Goal: Task Accomplishment & Management: Complete application form

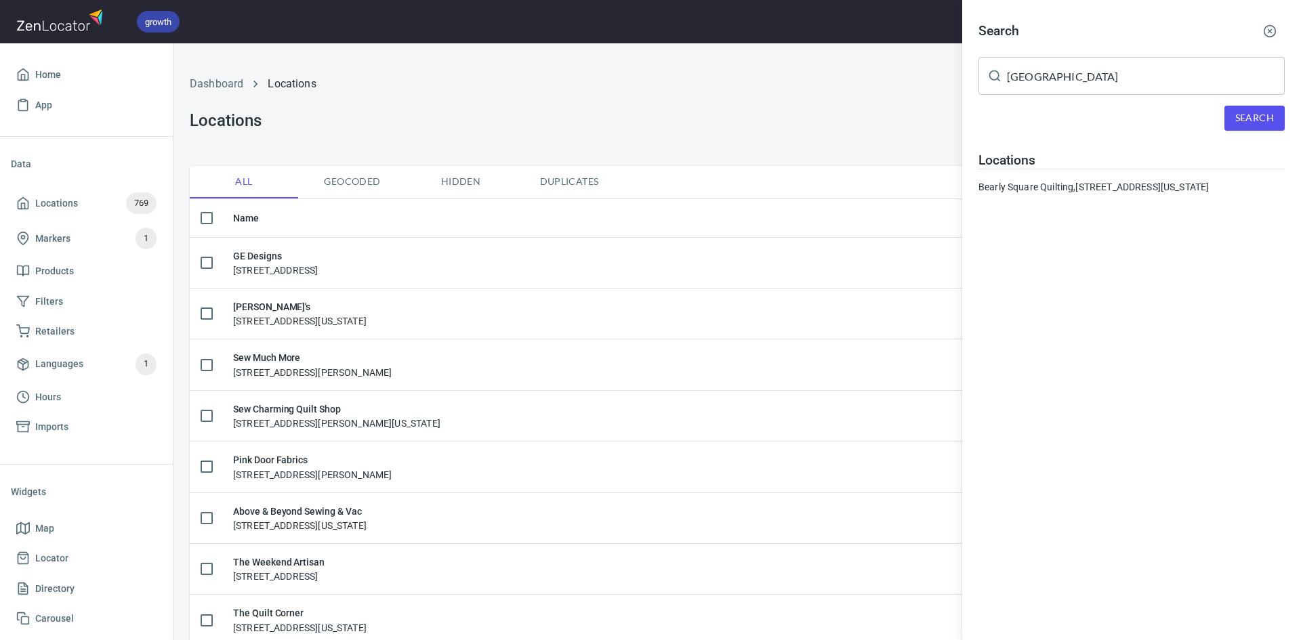
click at [620, 153] on div at bounding box center [650, 320] width 1301 height 640
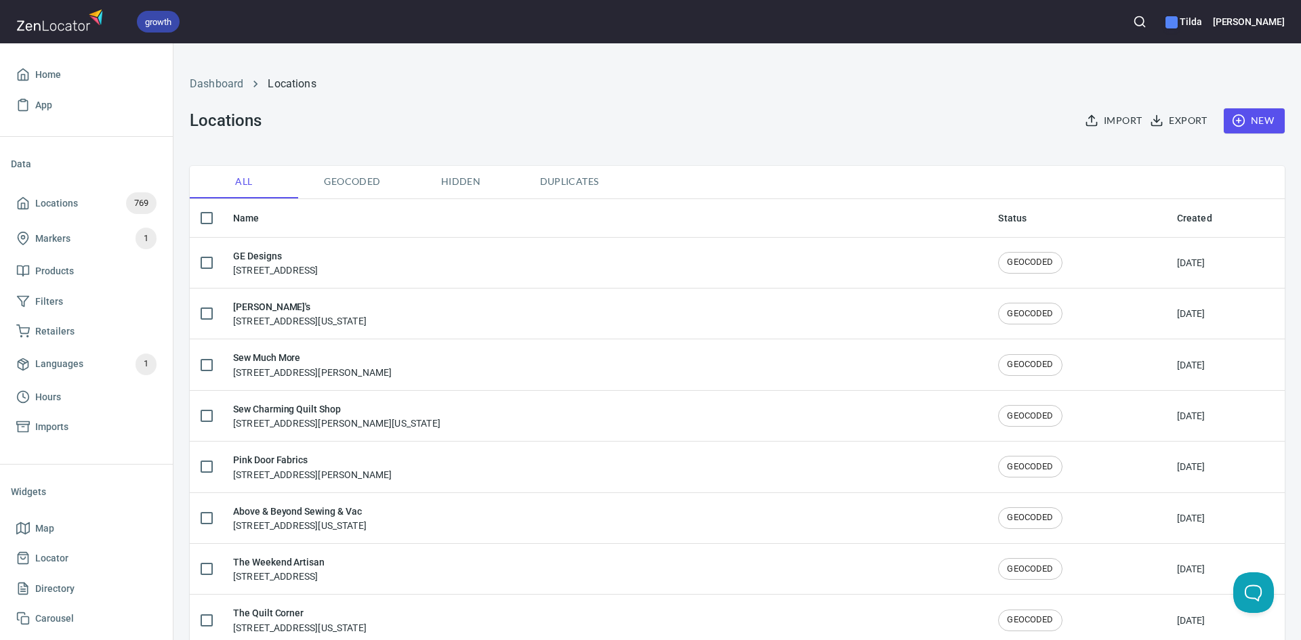
drag, startPoint x: 1243, startPoint y: 126, endPoint x: 1268, endPoint y: 144, distance: 30.6
click at [1268, 144] on div "Dashboard Locations Locations Import Export New" at bounding box center [737, 104] width 1111 height 106
click at [1257, 125] on span "New" at bounding box center [1253, 120] width 39 height 17
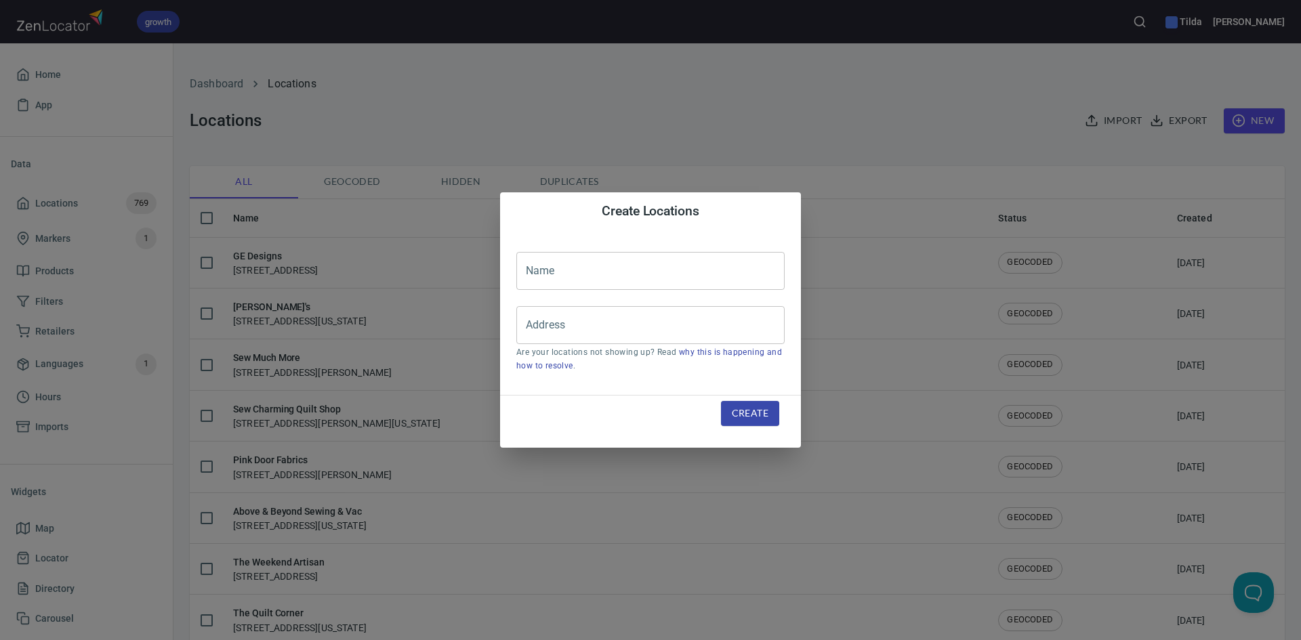
click at [608, 286] on input "text" at bounding box center [650, 271] width 268 height 38
type input "T"
click at [840, 144] on div "Create Locations Name Name Address Address Are your locations not showing up? R…" at bounding box center [650, 320] width 1301 height 640
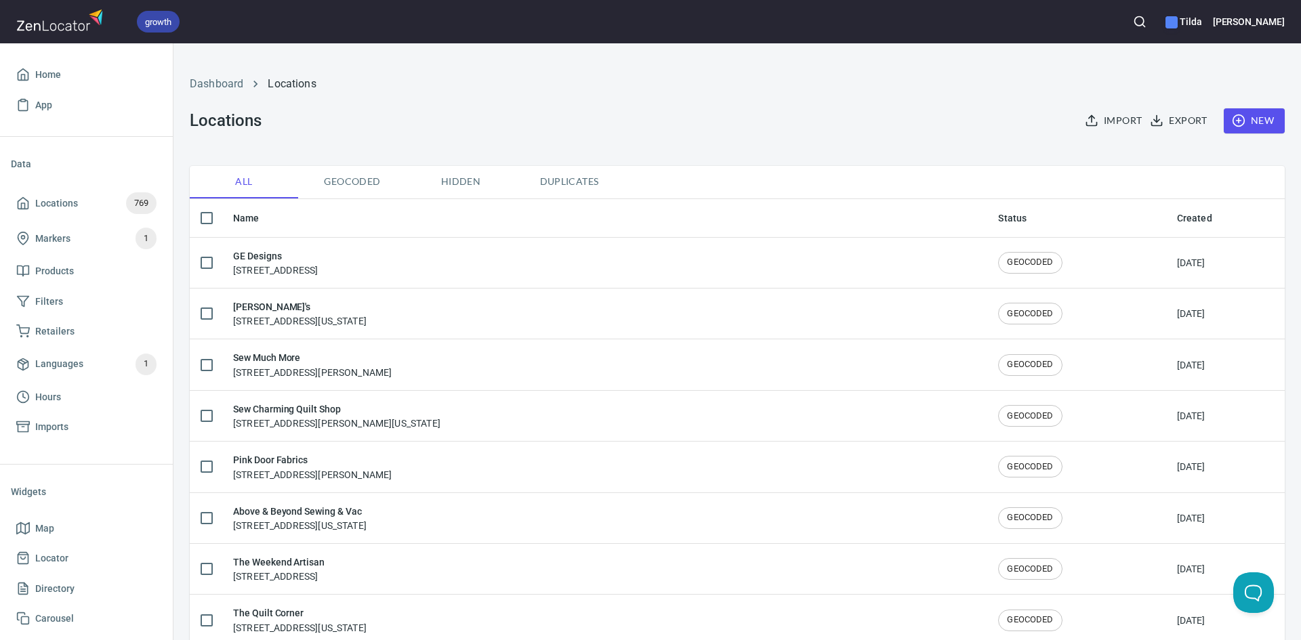
click at [1146, 21] on icon "button" at bounding box center [1140, 22] width 14 height 14
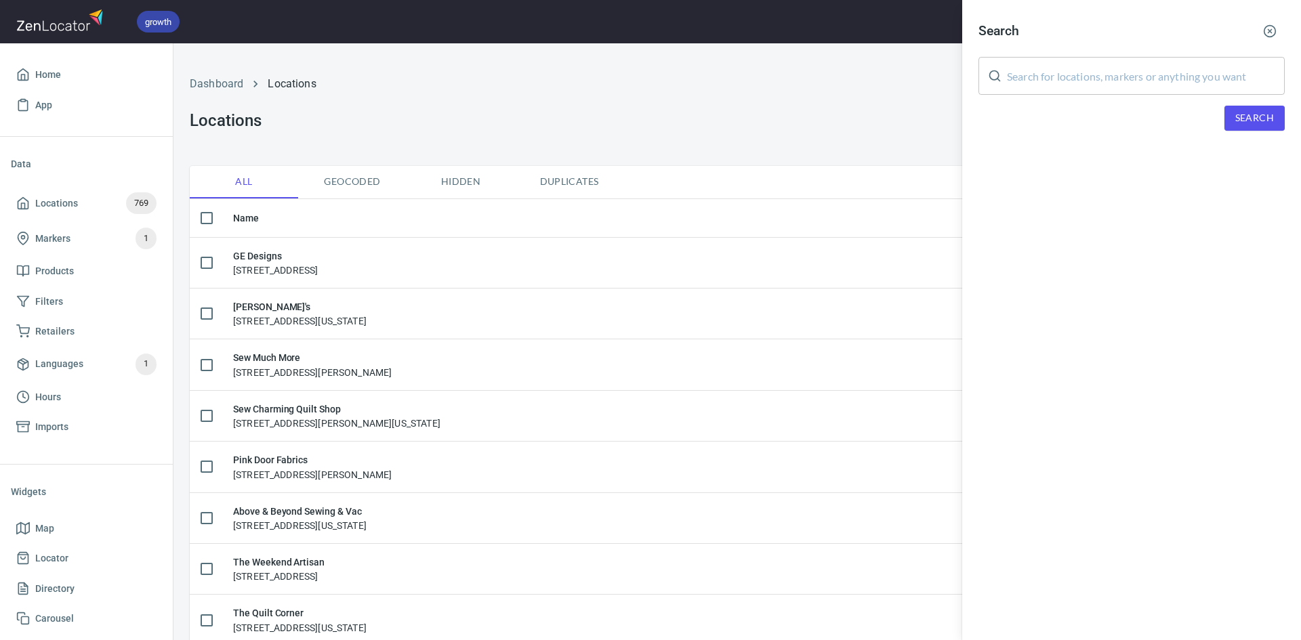
click at [1159, 85] on input "text" at bounding box center [1146, 76] width 278 height 38
click at [1245, 123] on span "Search" at bounding box center [1254, 118] width 39 height 17
click at [1117, 85] on input "thimble bees" at bounding box center [1146, 76] width 278 height 38
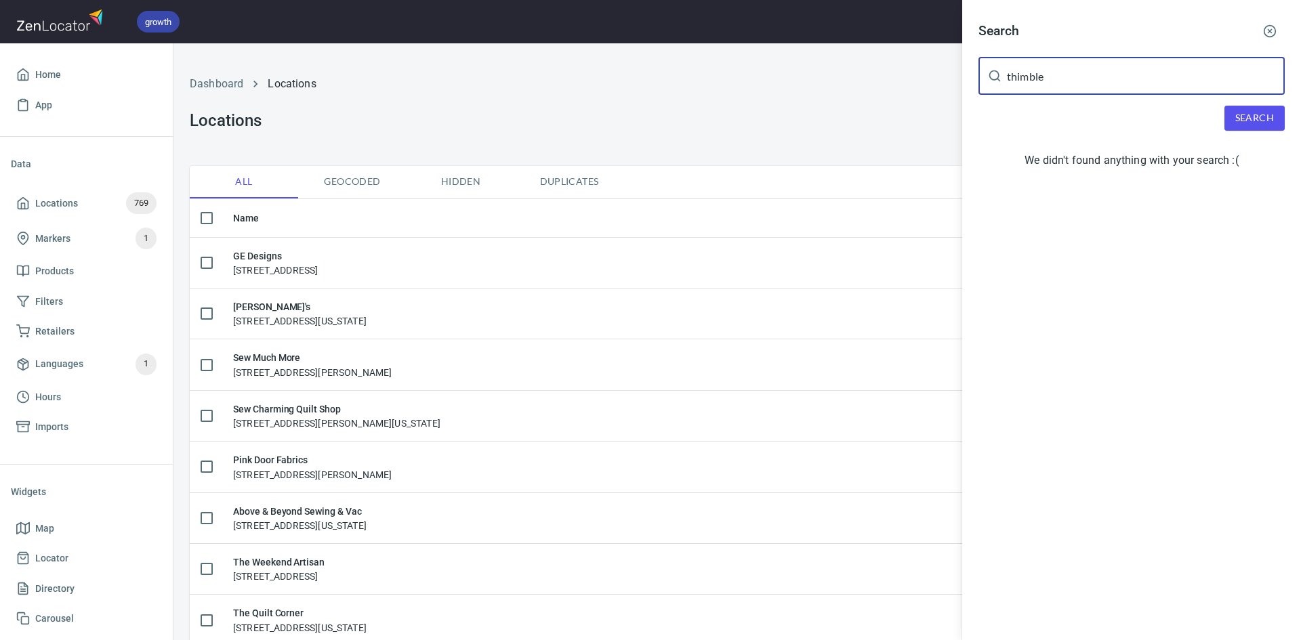
type input "thimble"
click at [1237, 111] on span "Search" at bounding box center [1254, 118] width 39 height 17
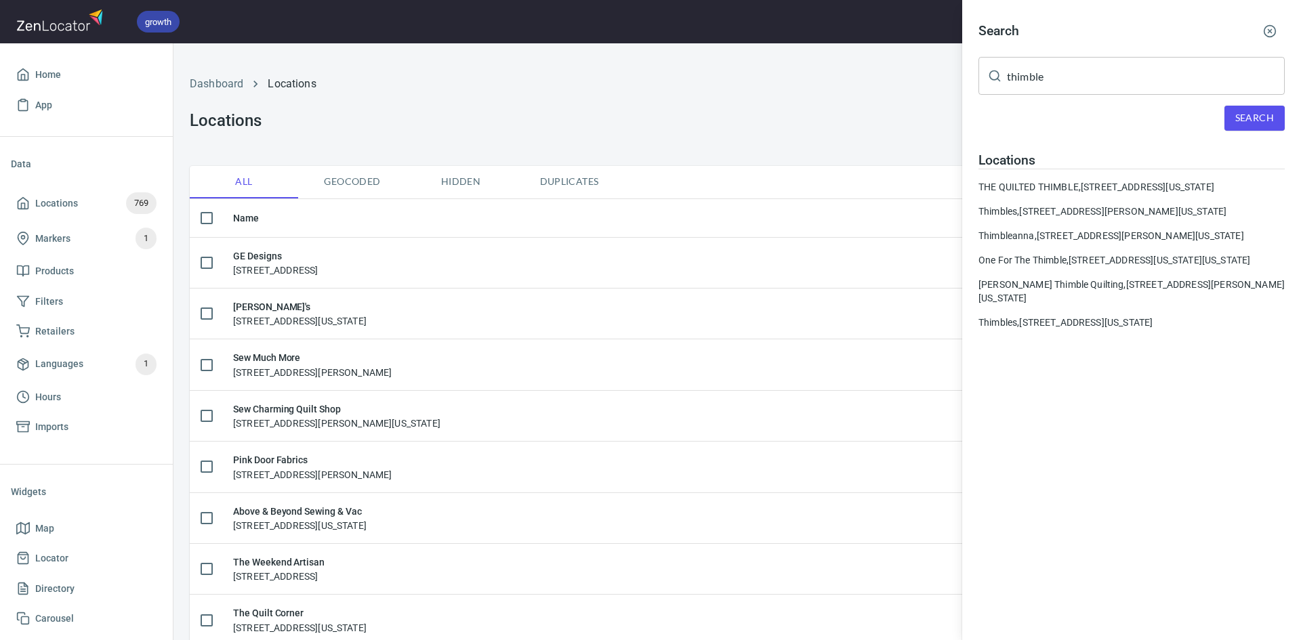
click at [819, 117] on div at bounding box center [650, 320] width 1301 height 640
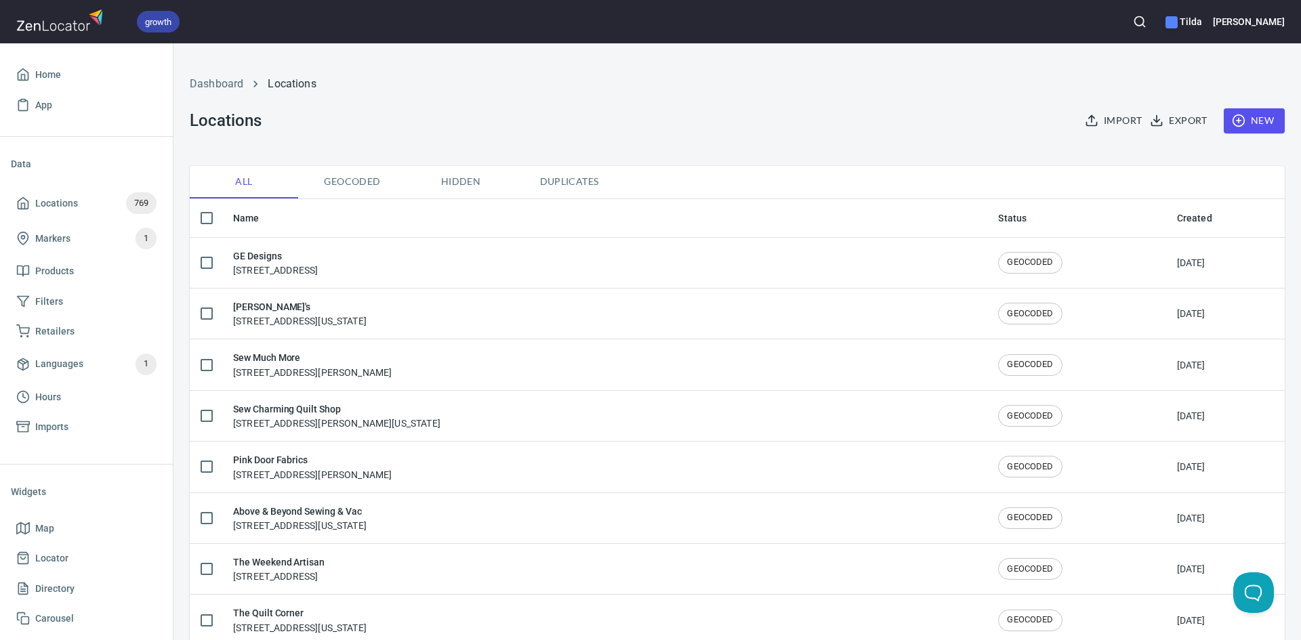
click at [1245, 121] on span "New" at bounding box center [1253, 120] width 39 height 17
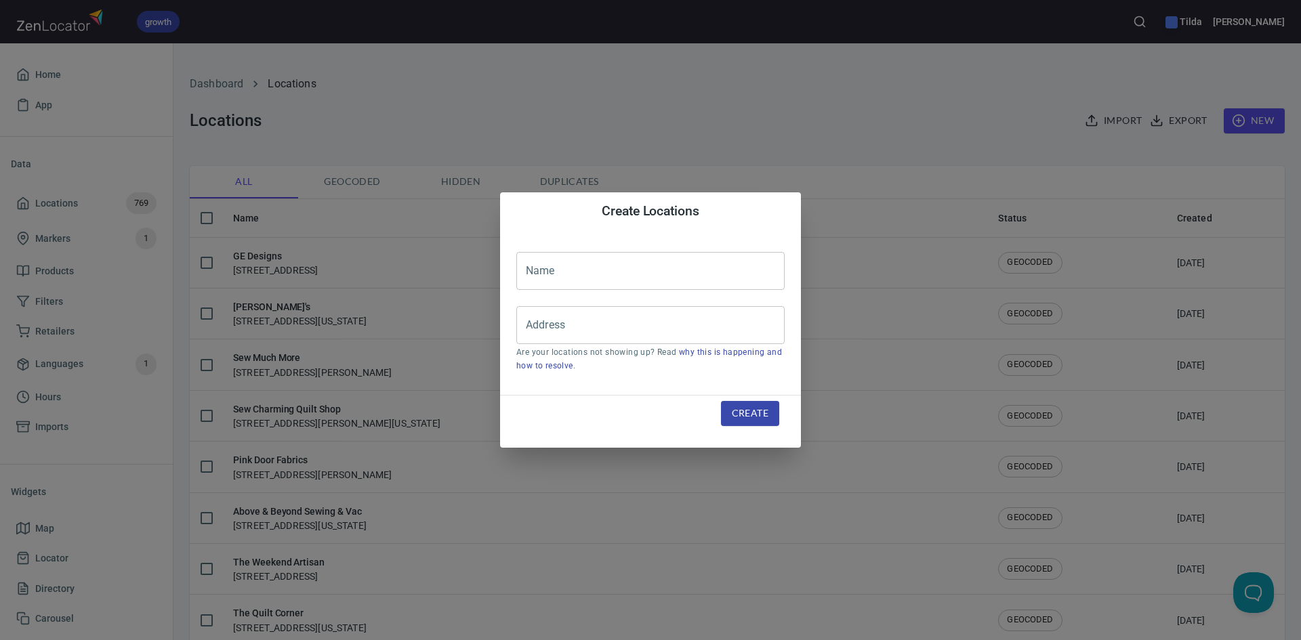
click at [631, 276] on input "text" at bounding box center [650, 271] width 268 height 38
type input "Thimble Bees"
click at [642, 333] on input "Address" at bounding box center [640, 325] width 236 height 26
paste input "[STREET_ADDRESS]"
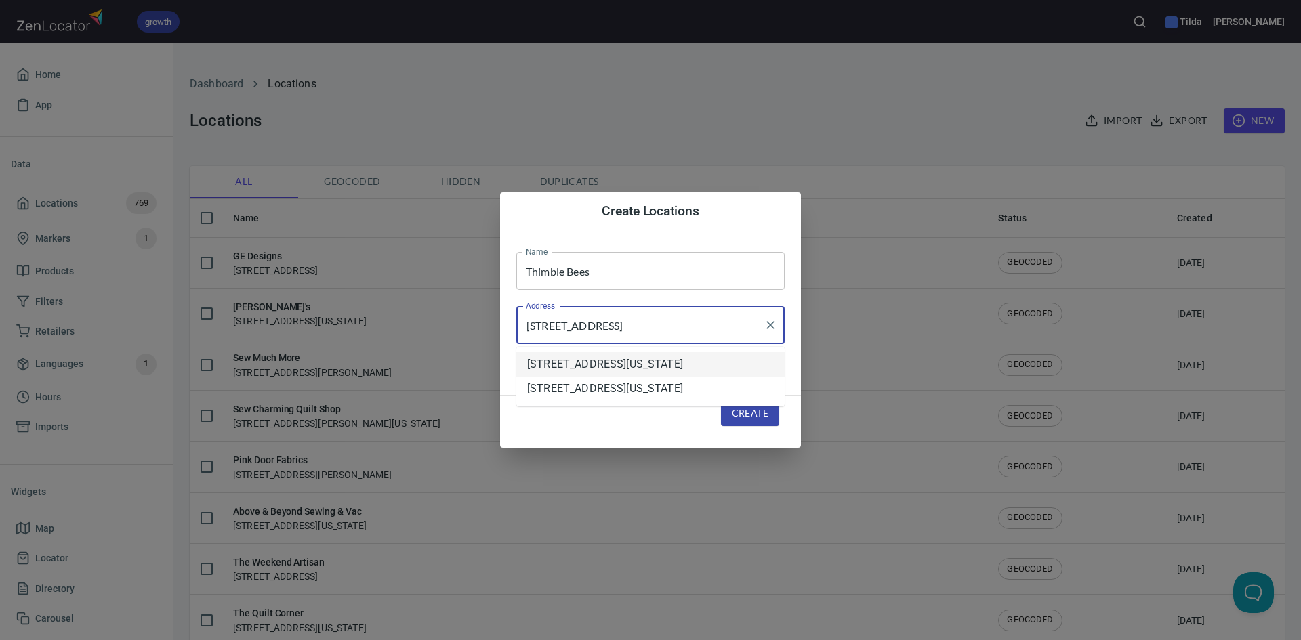
click at [669, 376] on li "[STREET_ADDRESS][US_STATE]" at bounding box center [650, 364] width 268 height 24
type input "[STREET_ADDRESS][US_STATE]"
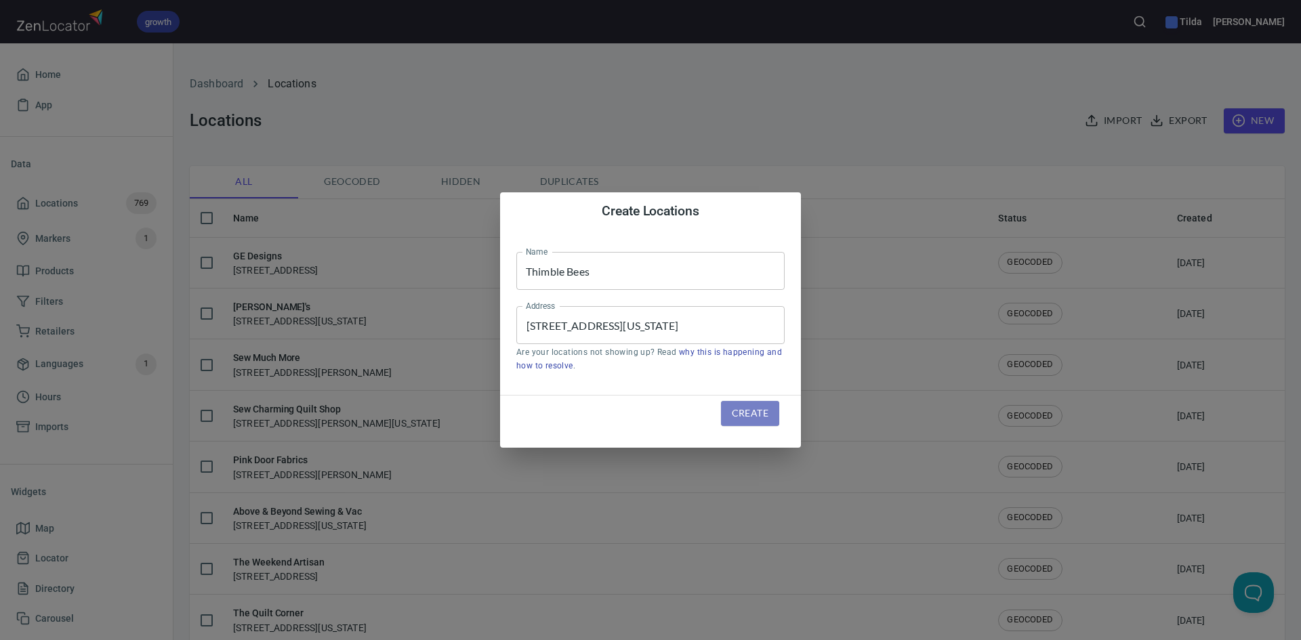
click at [741, 412] on span "Create" at bounding box center [750, 413] width 37 height 17
